Goal: Task Accomplishment & Management: Complete application form

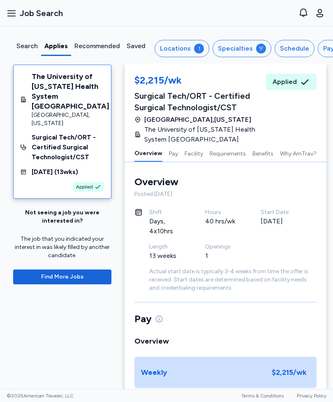
click at [185, 50] on div "Locations" at bounding box center [175, 49] width 31 height 10
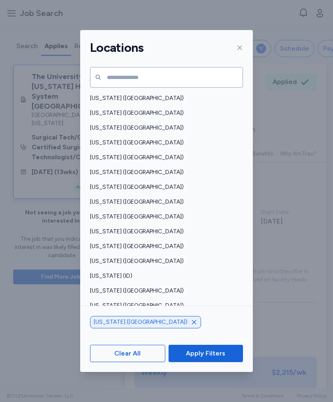
click at [132, 358] on span "Clear All" at bounding box center [127, 354] width 26 height 10
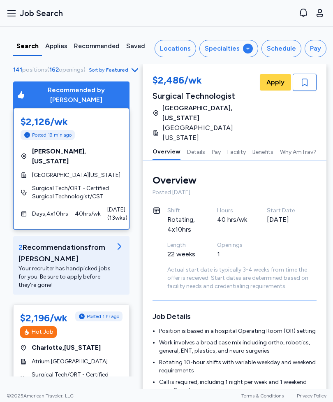
click at [237, 56] on button "Specialties" at bounding box center [229, 48] width 59 height 17
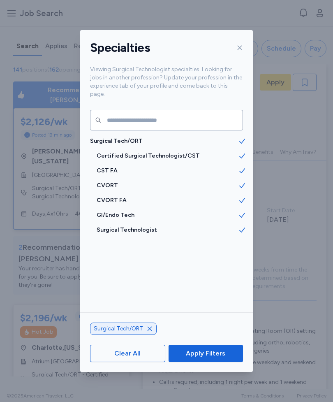
click at [239, 167] on icon at bounding box center [242, 171] width 8 height 8
click at [239, 163] on div "CST FA" at bounding box center [166, 170] width 173 height 15
click at [242, 178] on span at bounding box center [245, 185] width 15 height 15
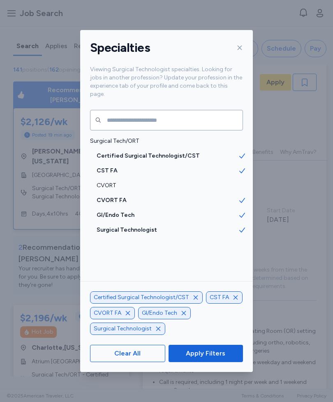
click at [242, 196] on icon at bounding box center [242, 200] width 8 height 8
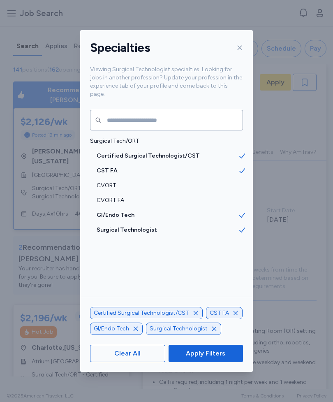
click at [242, 193] on div "CVORT FA" at bounding box center [166, 200] width 173 height 15
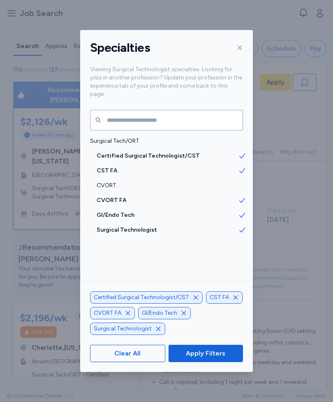
click at [242, 211] on icon at bounding box center [242, 215] width 8 height 8
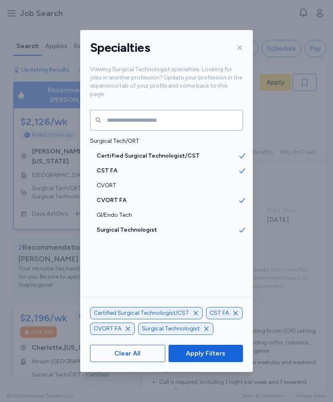
click at [242, 196] on icon at bounding box center [242, 200] width 8 height 8
click at [244, 168] on icon at bounding box center [242, 170] width 6 height 5
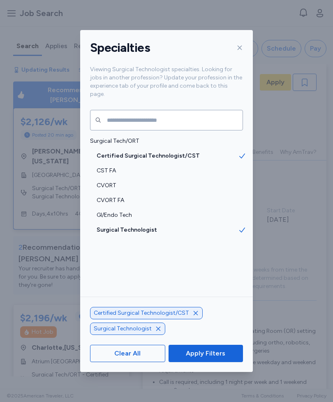
click at [209, 358] on span "Apply Filters" at bounding box center [205, 354] width 39 height 10
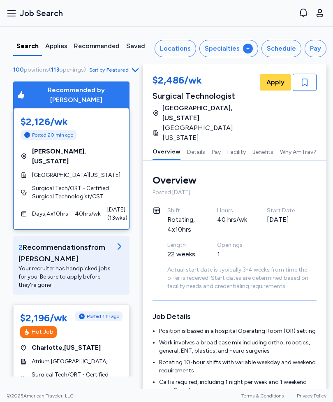
click at [314, 13] on button "Open user menu" at bounding box center [320, 13] width 13 height 13
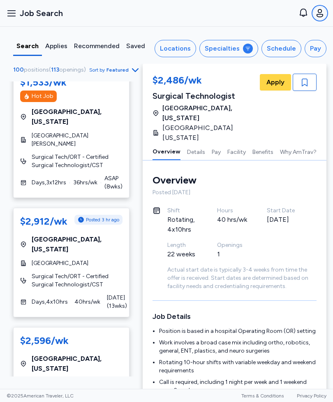
scroll to position [610, 0]
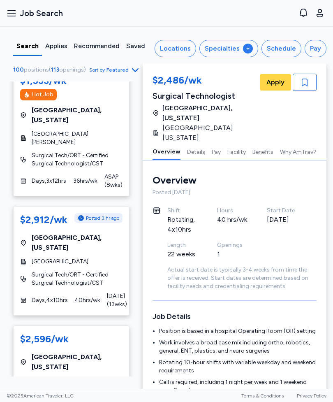
click at [88, 258] on span "[GEOGRAPHIC_DATA]" at bounding box center [60, 262] width 57 height 8
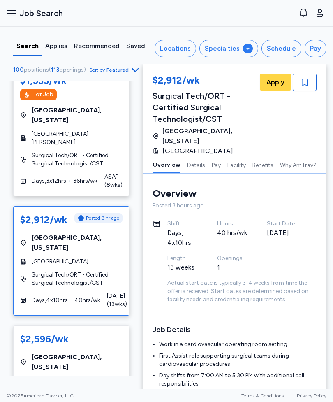
click at [249, 47] on icon at bounding box center [248, 48] width 5 height 3
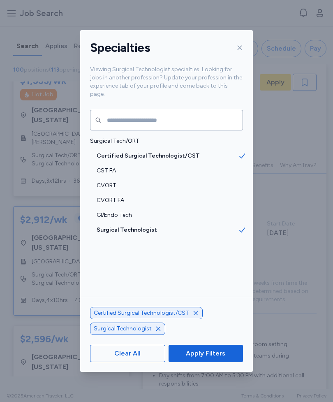
click at [221, 358] on span "Apply Filters" at bounding box center [205, 354] width 39 height 10
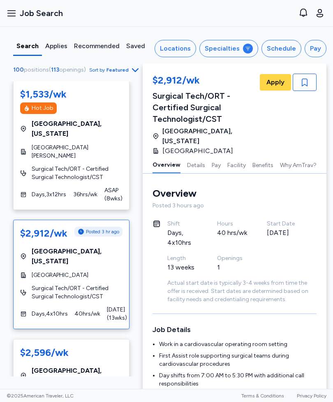
scroll to position [595, 0]
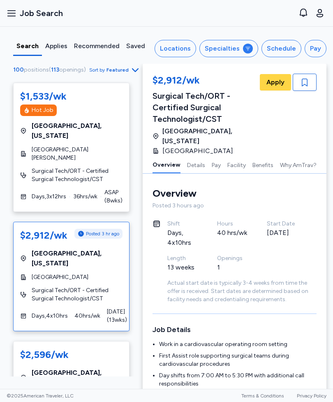
click at [114, 393] on div "UConn [PERSON_NAME][GEOGRAPHIC_DATA]" at bounding box center [71, 401] width 102 height 16
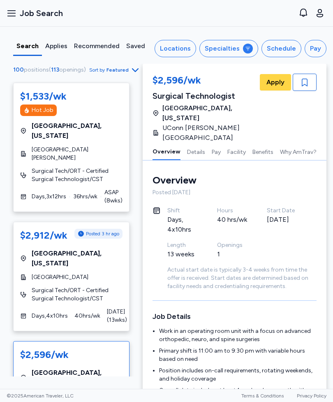
click at [91, 368] on span "Farmington , Connecticut" at bounding box center [77, 378] width 91 height 20
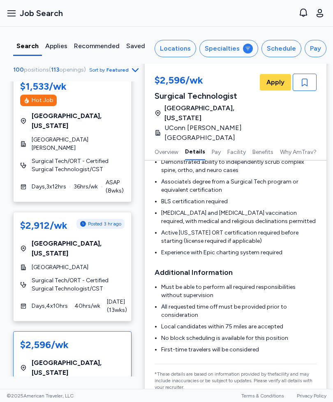
scroll to position [328, 0]
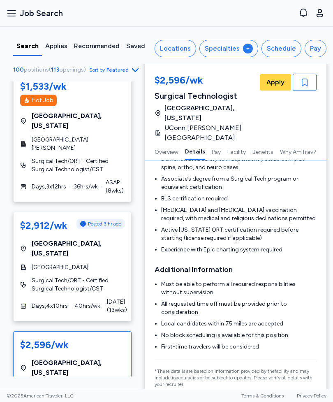
click at [98, 383] on span "UConn [PERSON_NAME][GEOGRAPHIC_DATA]" at bounding box center [78, 391] width 93 height 16
click at [107, 358] on span "Farmington , Connecticut" at bounding box center [78, 368] width 93 height 20
click at [278, 84] on span "Apply" at bounding box center [276, 82] width 18 height 10
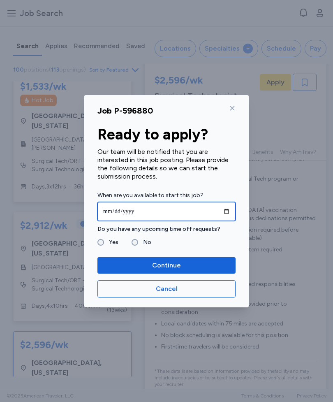
click at [188, 209] on input "date" at bounding box center [167, 211] width 138 height 19
type input "**********"
click at [141, 243] on label "No" at bounding box center [144, 242] width 13 height 10
click at [206, 265] on span "Continue" at bounding box center [166, 265] width 125 height 10
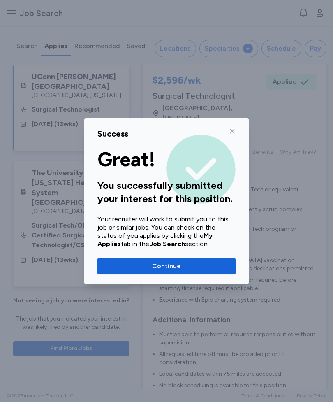
click at [214, 269] on span "Continue" at bounding box center [166, 266] width 125 height 10
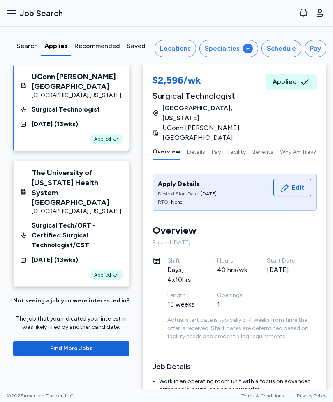
click at [246, 49] on span at bounding box center [248, 48] width 7 height 7
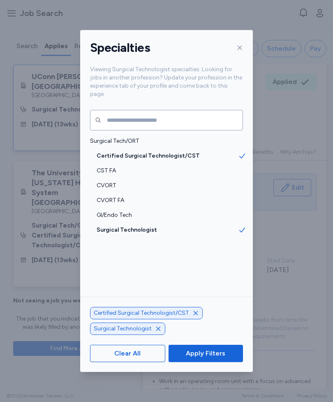
click at [222, 358] on span "Apply Filters" at bounding box center [205, 354] width 39 height 10
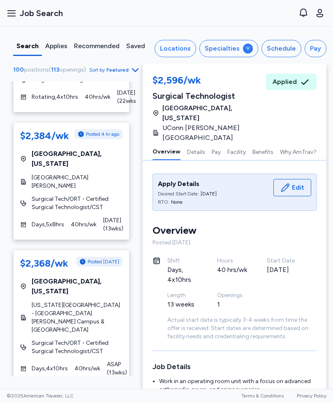
scroll to position [1059, 0]
click at [246, 47] on div at bounding box center [248, 49] width 10 height 10
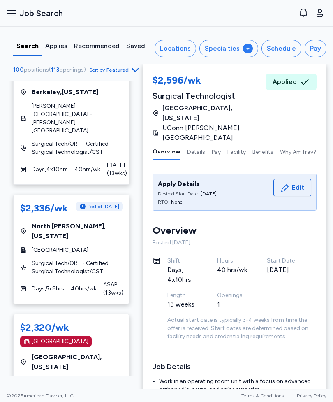
scroll to position [1393, 0]
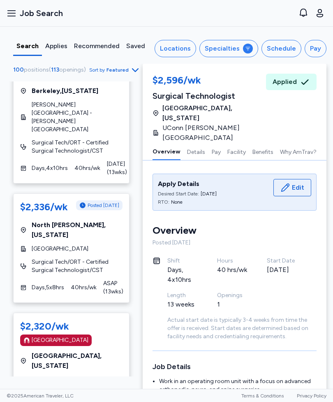
click at [88, 376] on span "[GEOGRAPHIC_DATA]" at bounding box center [60, 380] width 57 height 8
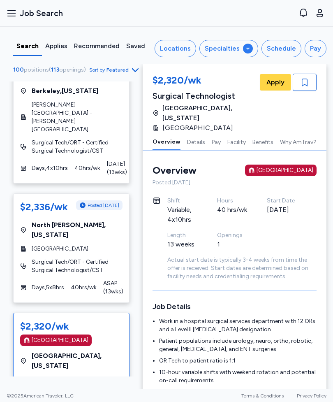
scroll to position [11, 0]
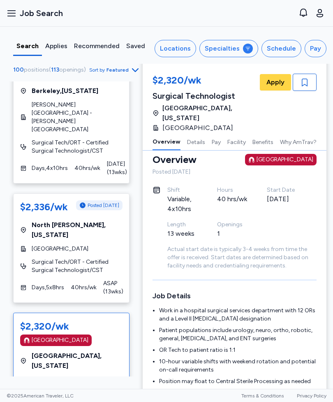
click at [283, 78] on span "Apply" at bounding box center [276, 82] width 18 height 10
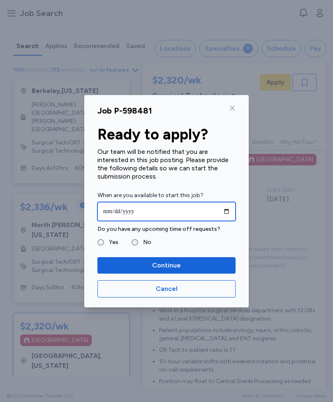
click at [190, 210] on input "date" at bounding box center [167, 211] width 138 height 19
type input "**********"
click at [141, 242] on label "No" at bounding box center [144, 242] width 13 height 10
click at [162, 266] on span "Continue" at bounding box center [166, 265] width 29 height 10
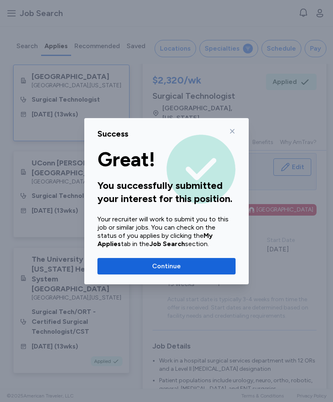
click at [186, 267] on span "Continue" at bounding box center [166, 266] width 125 height 10
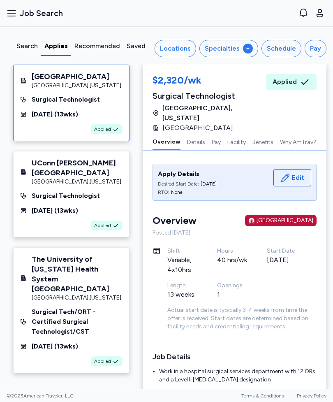
click at [251, 47] on icon at bounding box center [248, 48] width 5 height 3
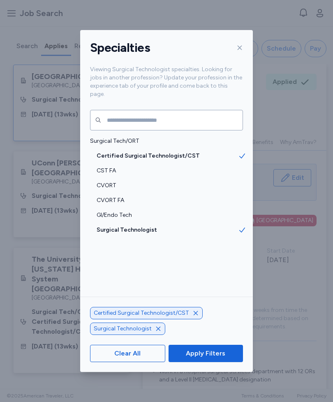
click at [225, 358] on span "Apply Filters" at bounding box center [205, 354] width 61 height 10
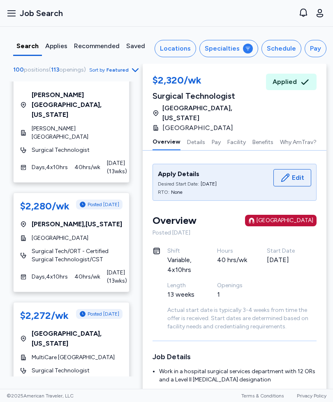
scroll to position [1900, 0]
